Goal: Information Seeking & Learning: Learn about a topic

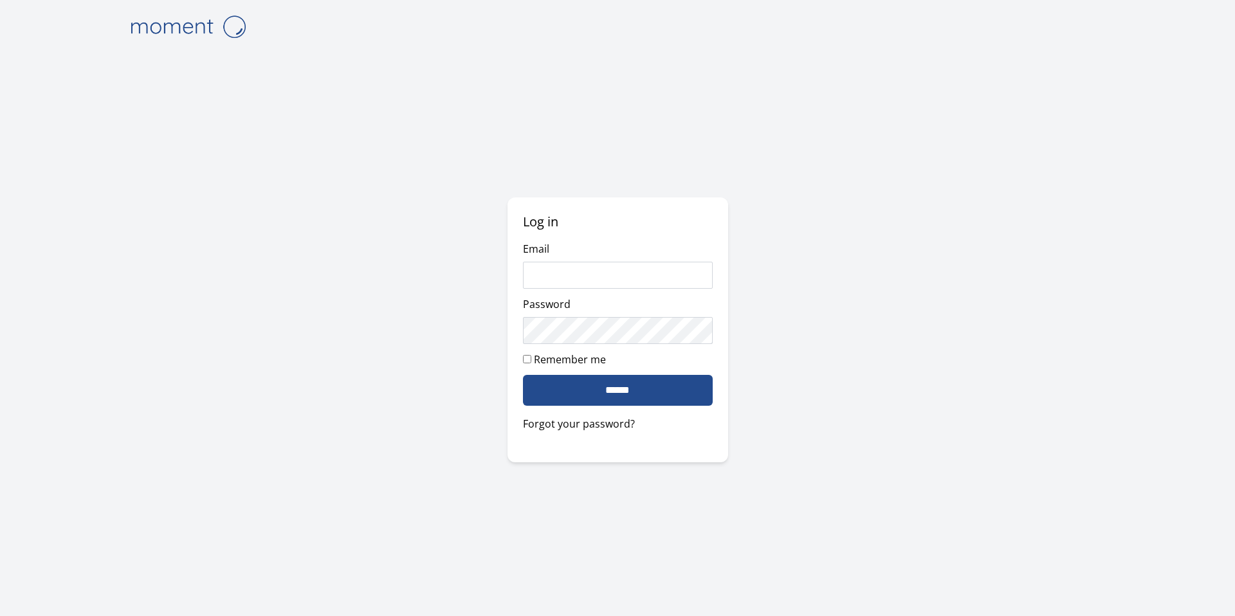
click at [633, 276] on input "Email" at bounding box center [618, 275] width 190 height 27
type input "**********"
type input "*****"
click at [652, 381] on input "******" at bounding box center [618, 390] width 190 height 31
click at [587, 262] on input "*****" at bounding box center [618, 275] width 190 height 27
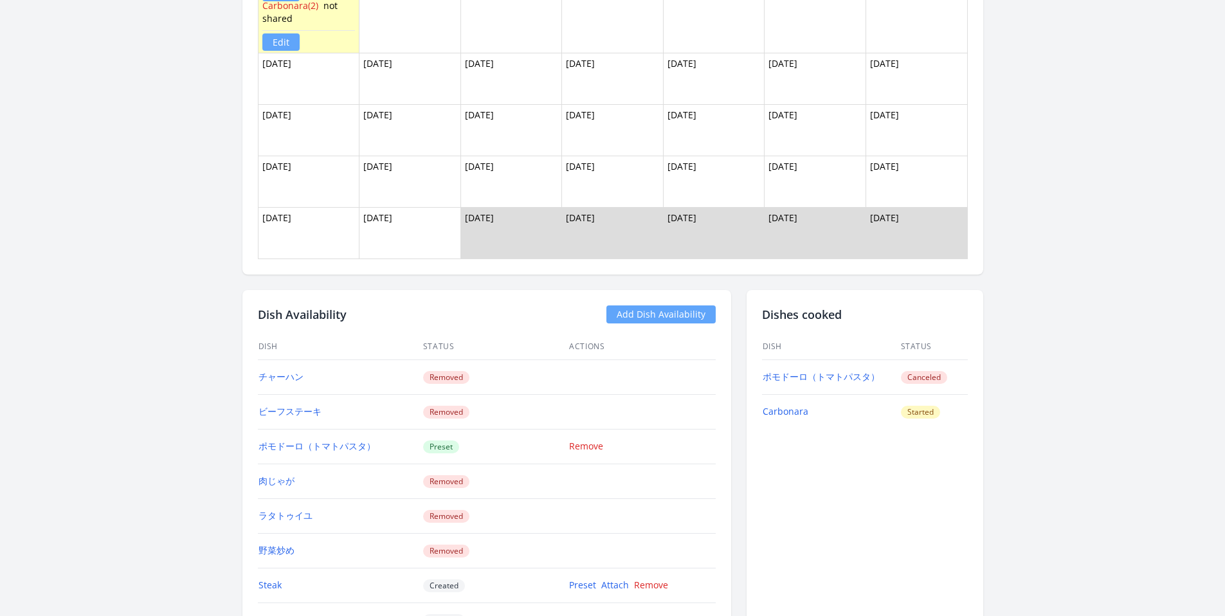
scroll to position [1237, 0]
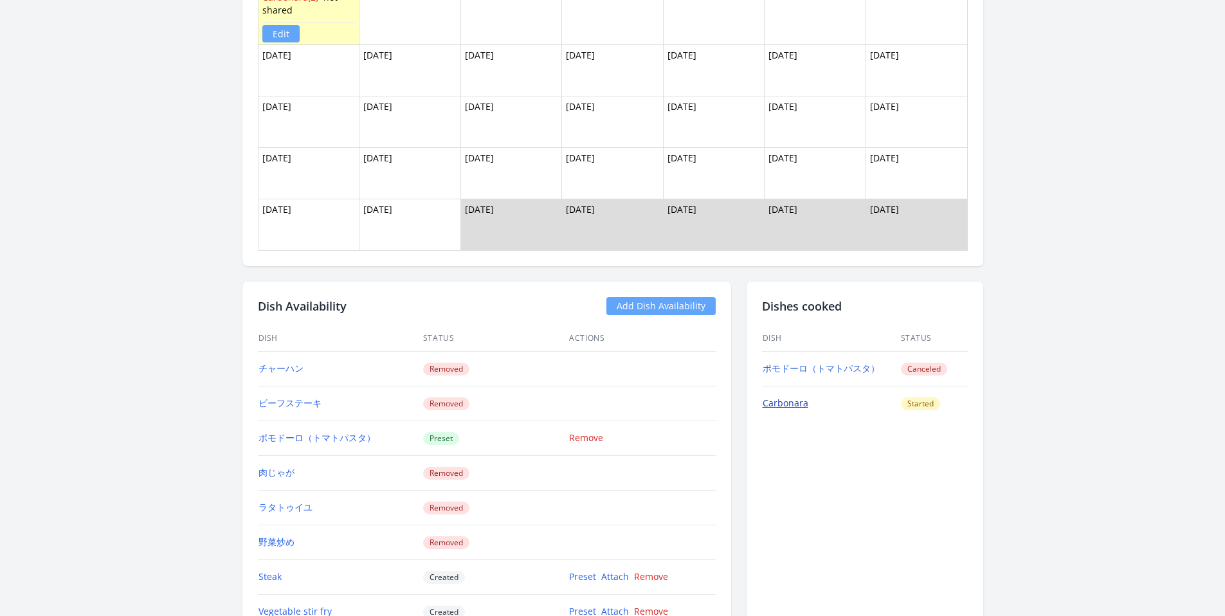
click at [788, 406] on link "Carbonara" at bounding box center [786, 403] width 46 height 12
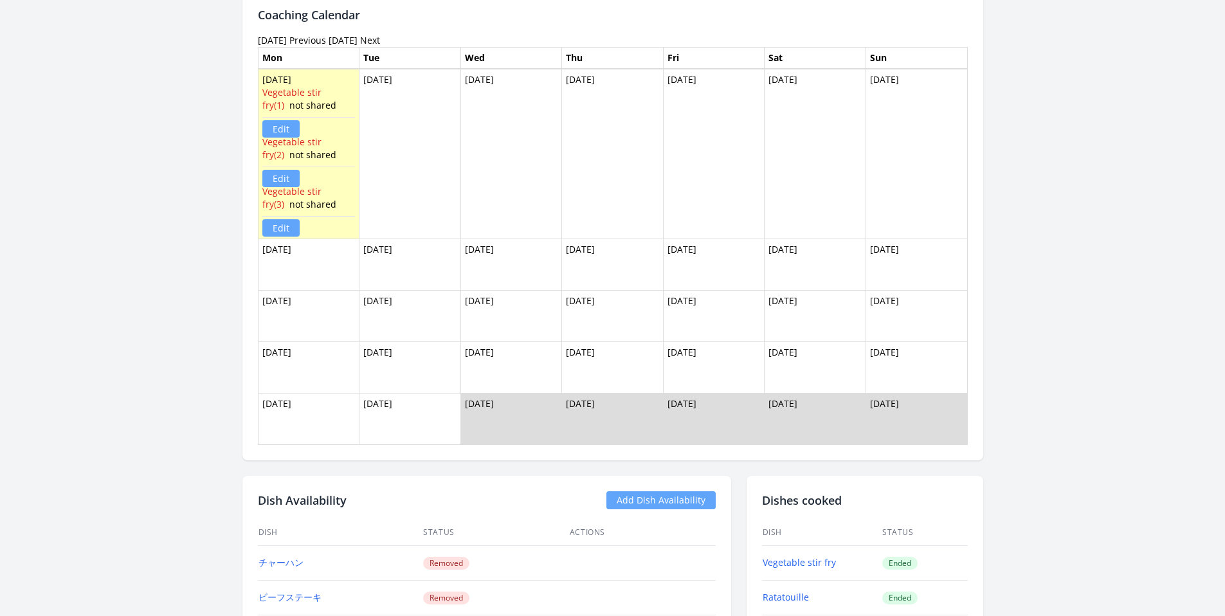
scroll to position [1142, 0]
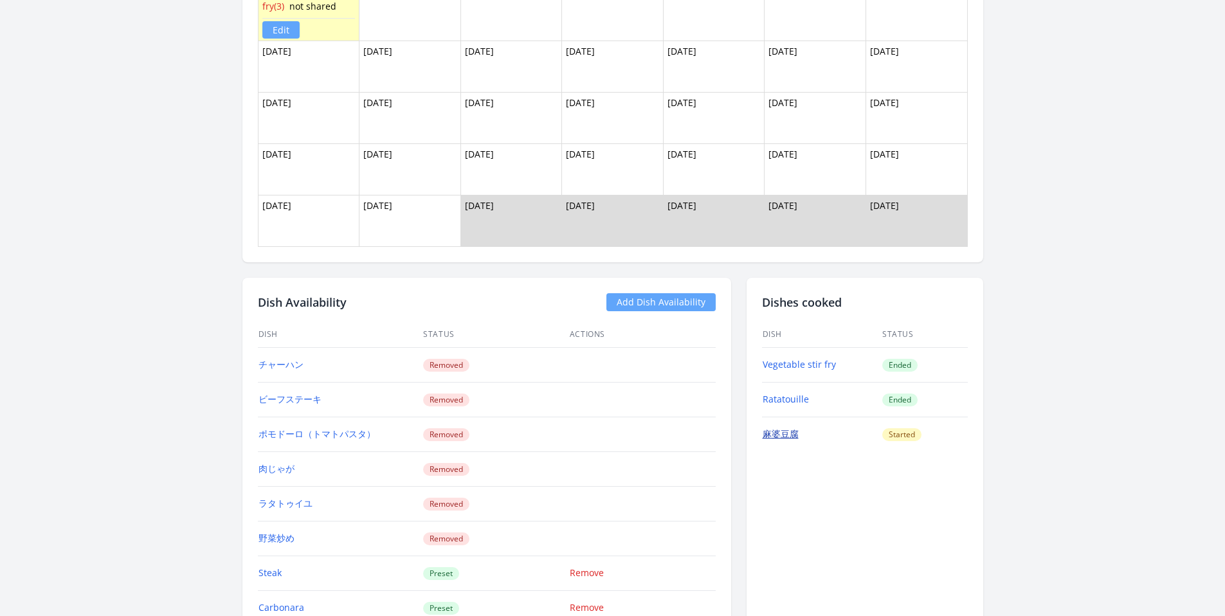
click at [786, 436] on link "麻婆豆腐" at bounding box center [781, 434] width 36 height 12
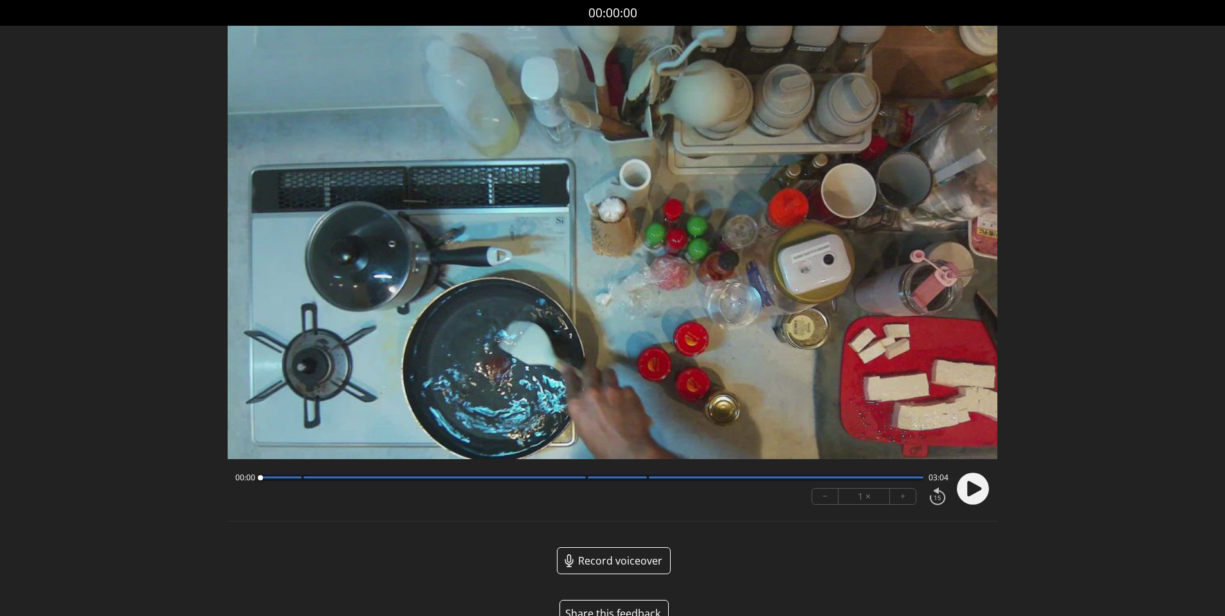
click at [969, 492] on icon at bounding box center [974, 487] width 14 height 15
click at [978, 490] on icon at bounding box center [974, 487] width 14 height 15
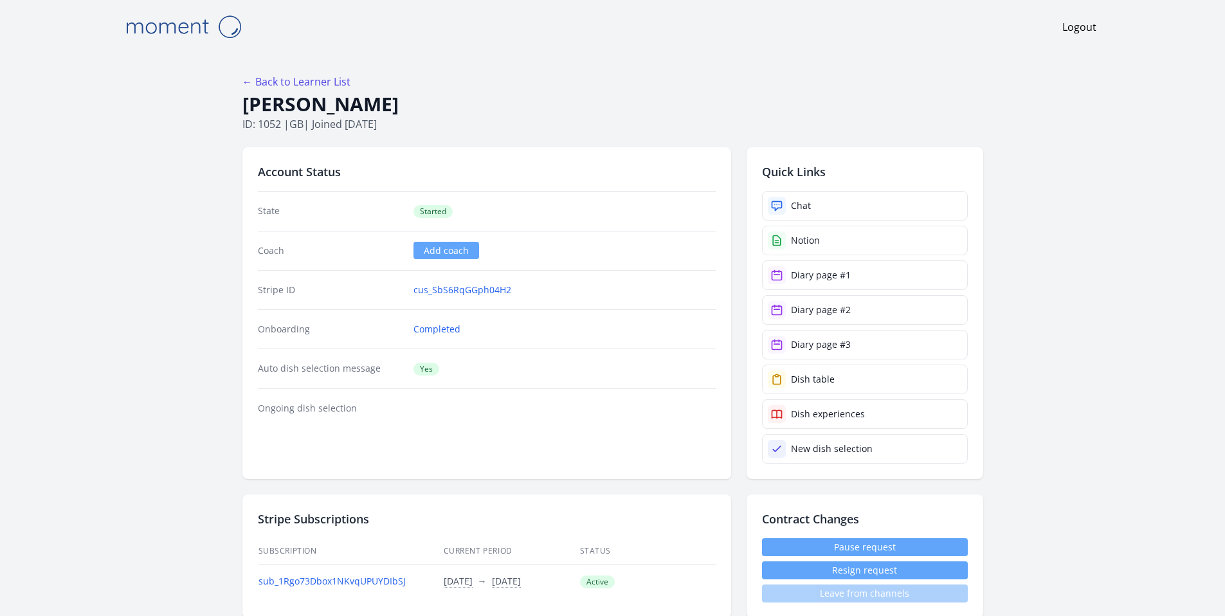
scroll to position [1237, 0]
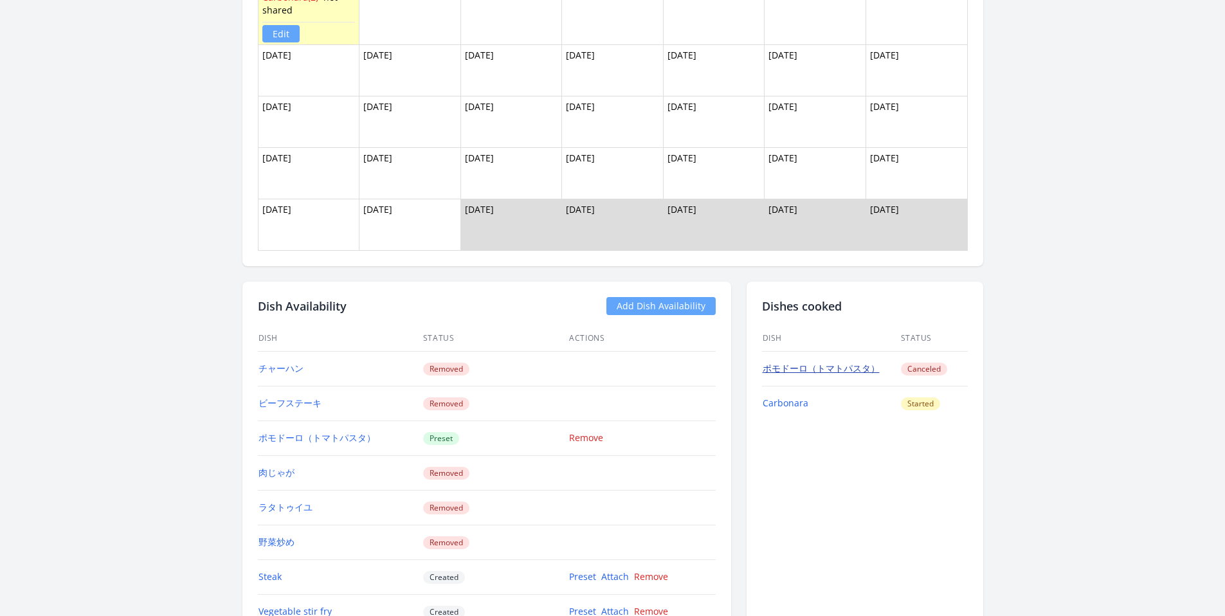
click at [855, 370] on link "ポモドーロ（トマトパスタ）" at bounding box center [821, 368] width 117 height 12
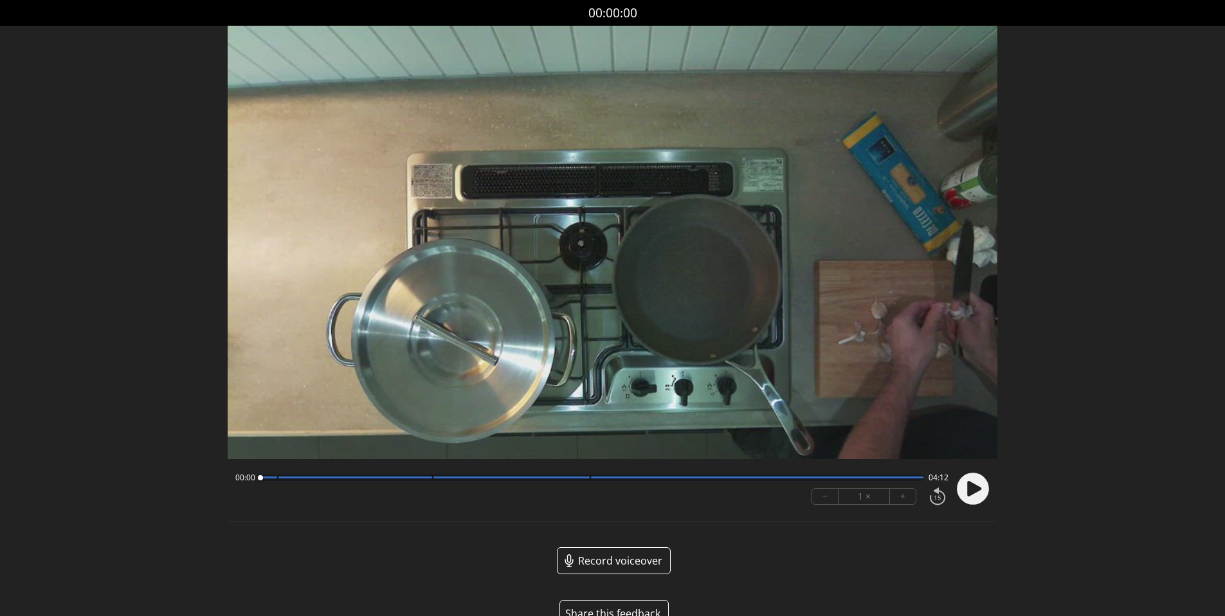
click at [982, 484] on circle at bounding box center [973, 489] width 32 height 32
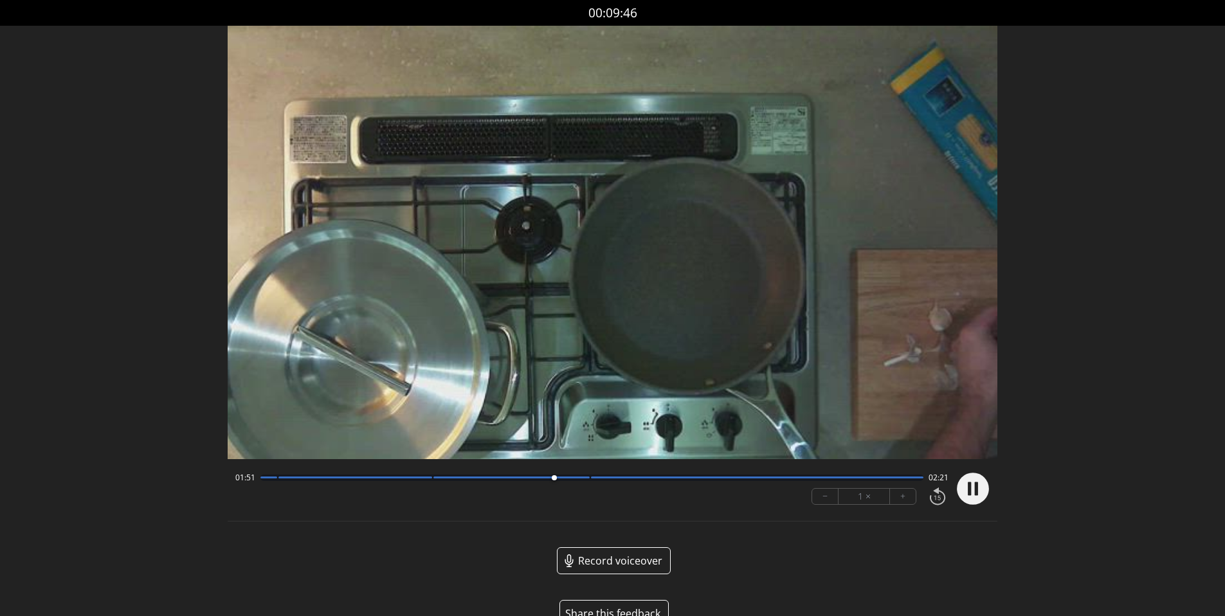
drag, startPoint x: 959, startPoint y: 430, endPoint x: 883, endPoint y: 399, distance: 82.5
click at [896, 405] on video at bounding box center [569, 224] width 1071 height 602
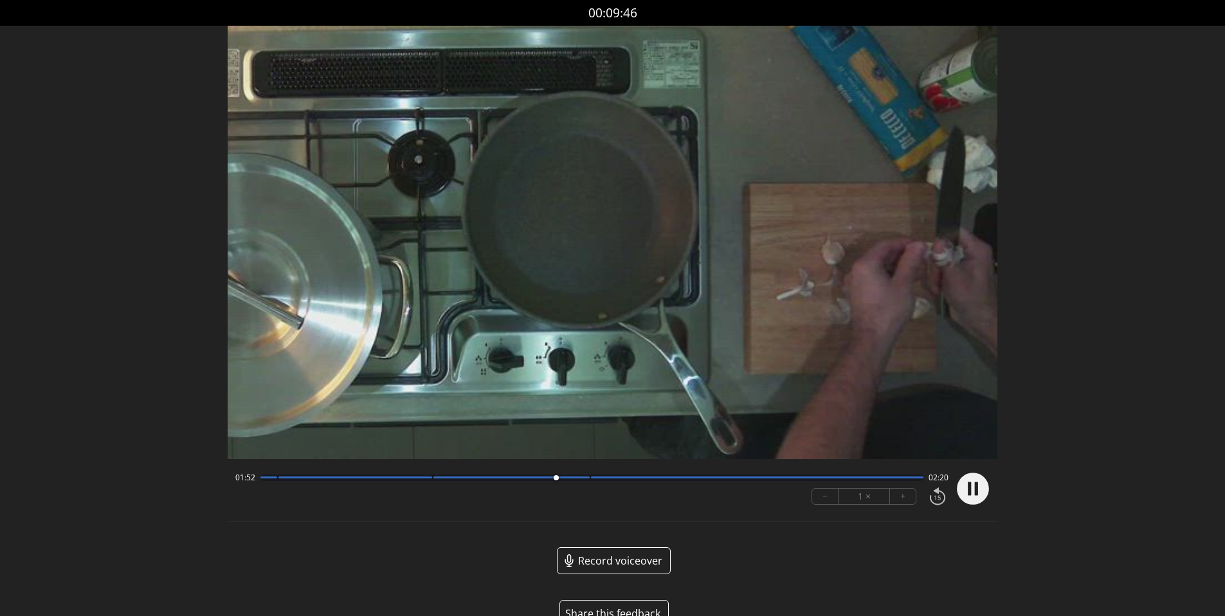
drag, startPoint x: 876, startPoint y: 396, endPoint x: 792, endPoint y: 329, distance: 107.6
click at [374, 201] on video at bounding box center [462, 158] width 1071 height 602
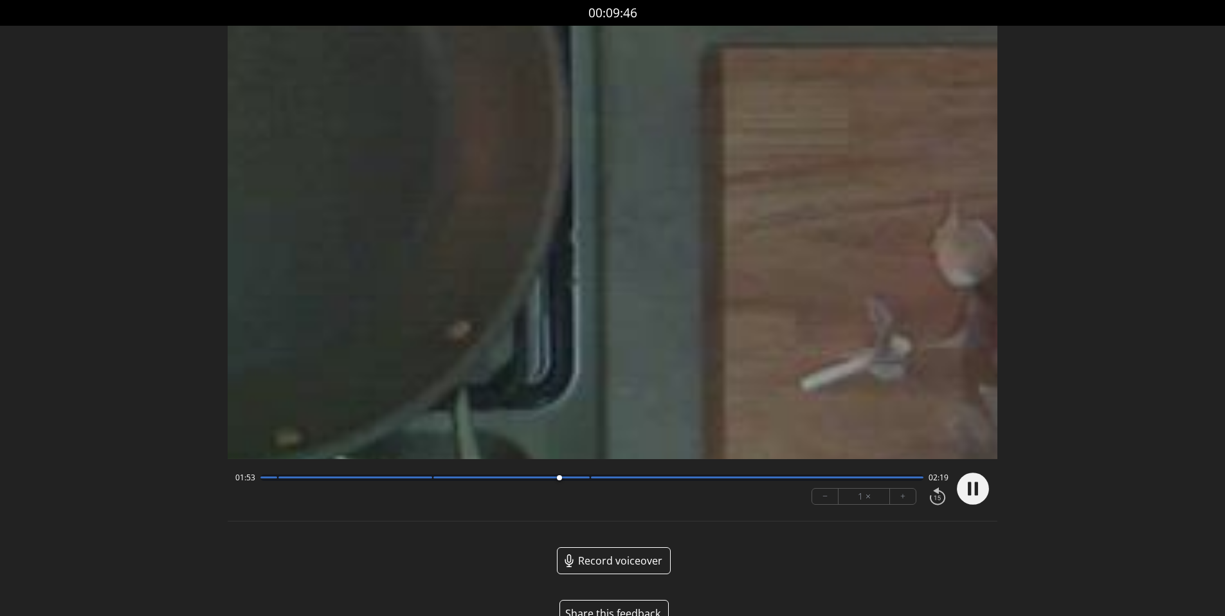
drag, startPoint x: 845, startPoint y: 358, endPoint x: 69, endPoint y: -18, distance: 861.9
click at [69, 0] on html "Discard Recording? You will not be able to recover this once discarded. Cancel …" at bounding box center [612, 324] width 1225 height 648
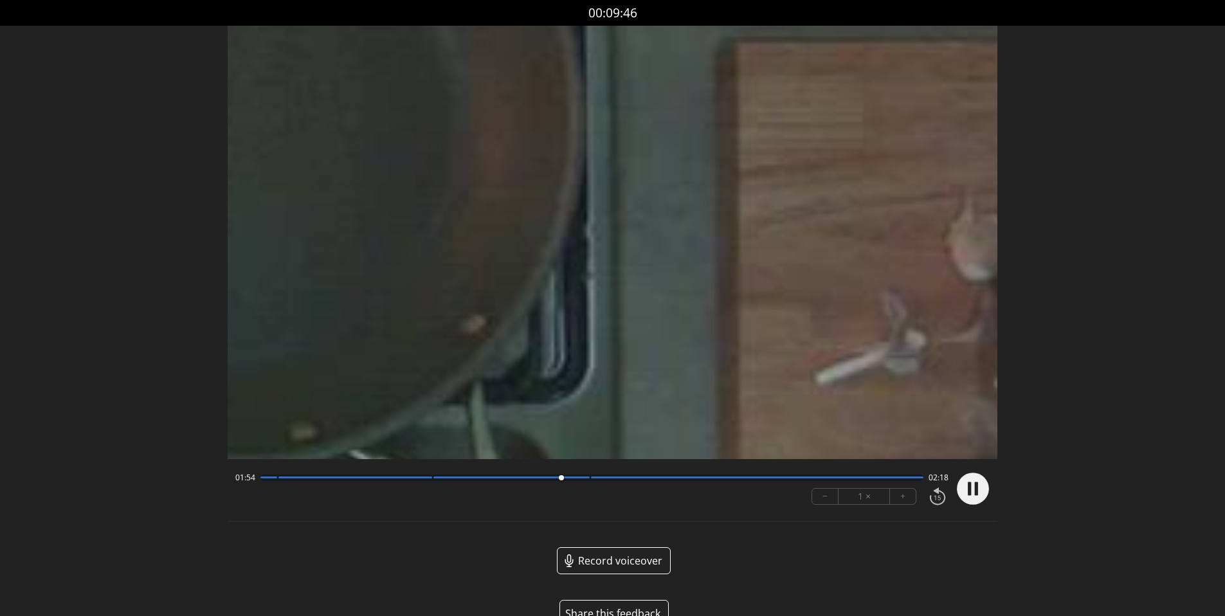
drag, startPoint x: 762, startPoint y: 340, endPoint x: 475, endPoint y: 119, distance: 362.2
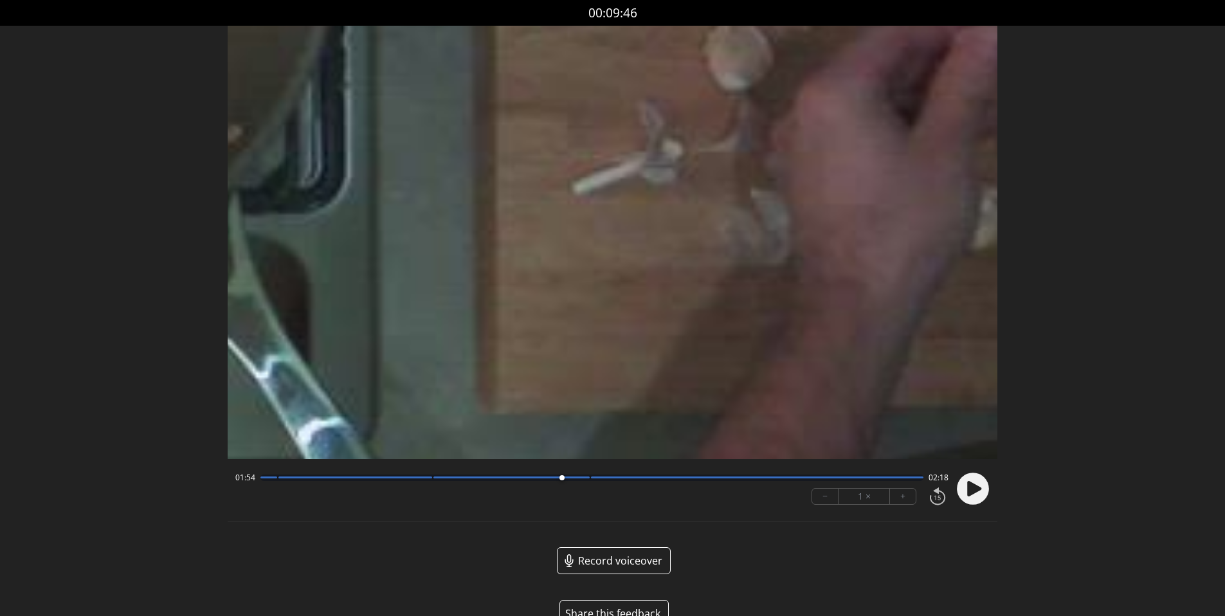
drag, startPoint x: 740, startPoint y: 312, endPoint x: 699, endPoint y: 269, distance: 59.1
drag, startPoint x: 699, startPoint y: 269, endPoint x: 562, endPoint y: 176, distance: 166.0
